Goal: Task Accomplishment & Management: Manage account settings

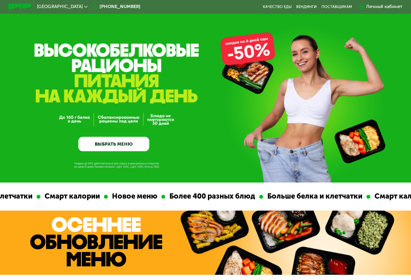
scroll to position [10, 0]
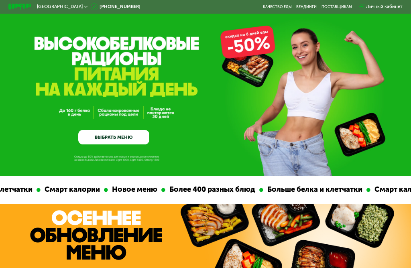
click at [373, 0] on div "Личный кабинет" at bounding box center [380, 6] width 49 height 12
click at [360, 6] on icon at bounding box center [361, 6] width 5 height 5
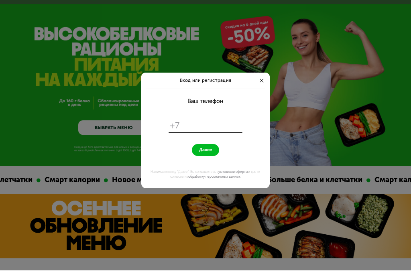
click at [67, 55] on div "Вход или регистрация Ваш телефон +7 Далее Нажимая кнопку "Далее", Вы соглашаете…" at bounding box center [205, 140] width 411 height 280
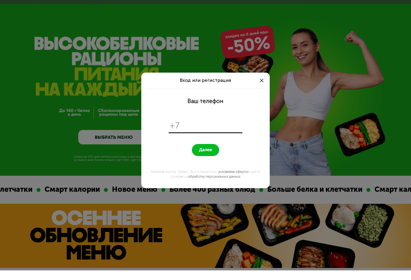
scroll to position [10, 0]
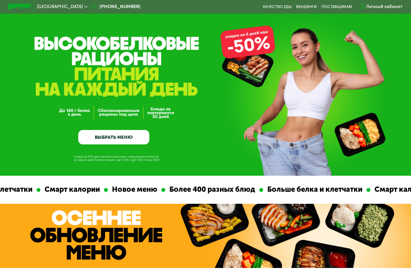
click at [372, 2] on div "Личный кабинет" at bounding box center [380, 6] width 49 height 12
click at [371, 3] on div "Личный кабинет" at bounding box center [384, 6] width 37 height 7
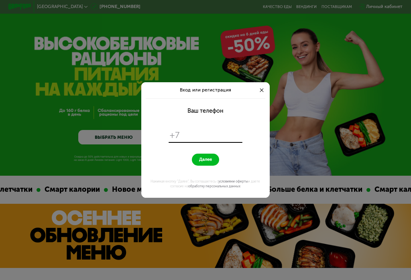
scroll to position [0, 0]
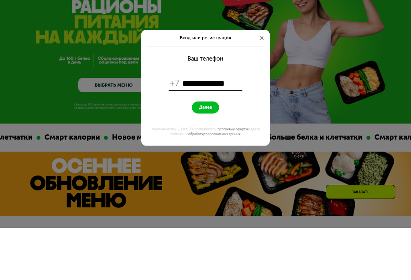
type input "**********"
click at [205, 154] on button "Далее" at bounding box center [206, 160] width 28 height 12
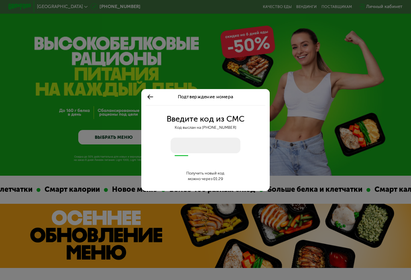
click at [180, 138] on input "number" at bounding box center [205, 146] width 69 height 16
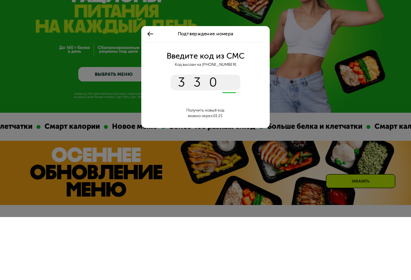
type input "****"
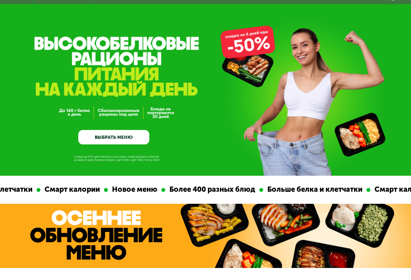
scroll to position [10, 0]
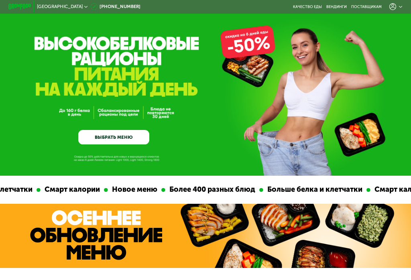
click at [399, 4] on div at bounding box center [395, 6] width 13 height 7
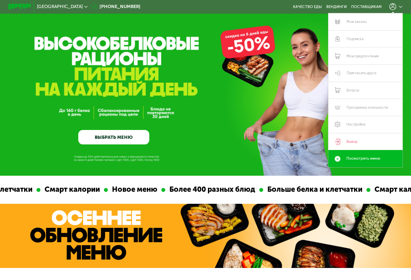
click at [342, 133] on link "Выход" at bounding box center [365, 141] width 74 height 17
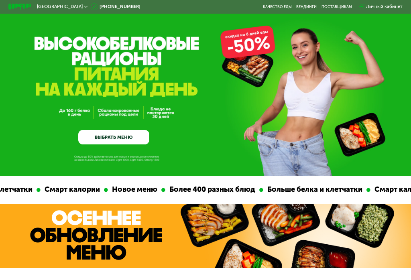
click at [372, 3] on div "Личный кабинет" at bounding box center [384, 6] width 37 height 7
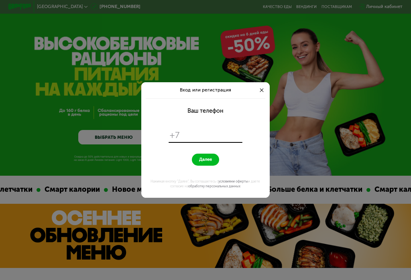
scroll to position [0, 0]
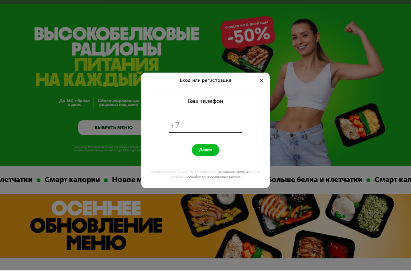
click at [259, 87] on div at bounding box center [262, 90] width 7 height 7
